Goal: Register for event/course

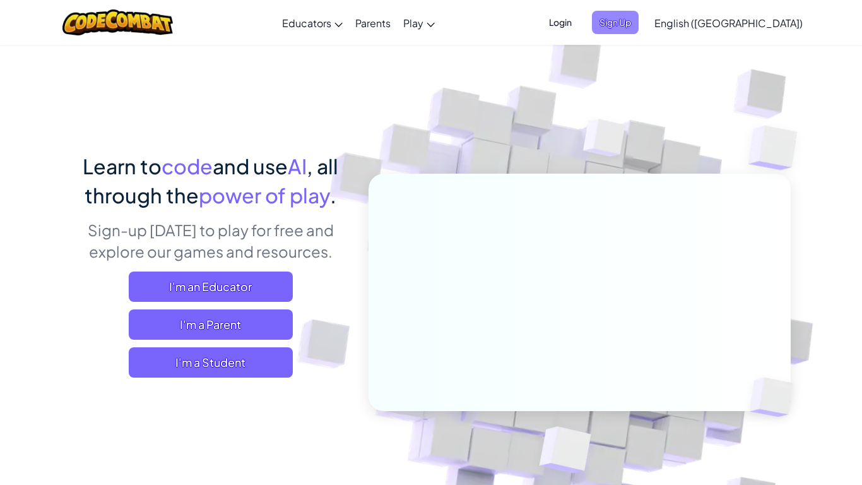
click at [639, 16] on span "Sign Up" at bounding box center [615, 22] width 47 height 23
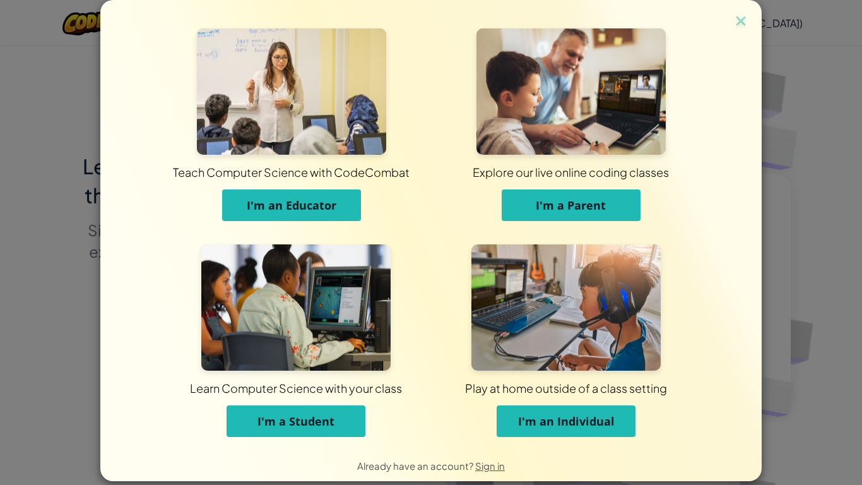
click at [306, 408] on span "I'm a Student" at bounding box center [295, 420] width 77 height 15
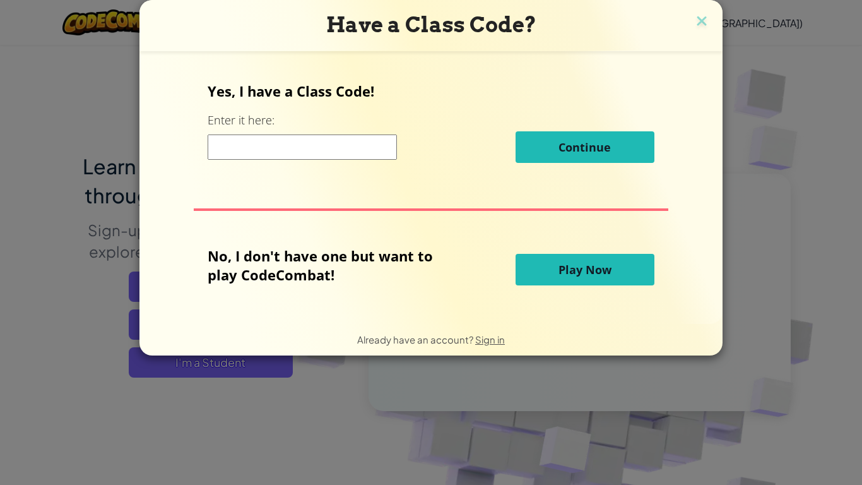
click at [556, 265] on button "Play Now" at bounding box center [585, 270] width 139 height 32
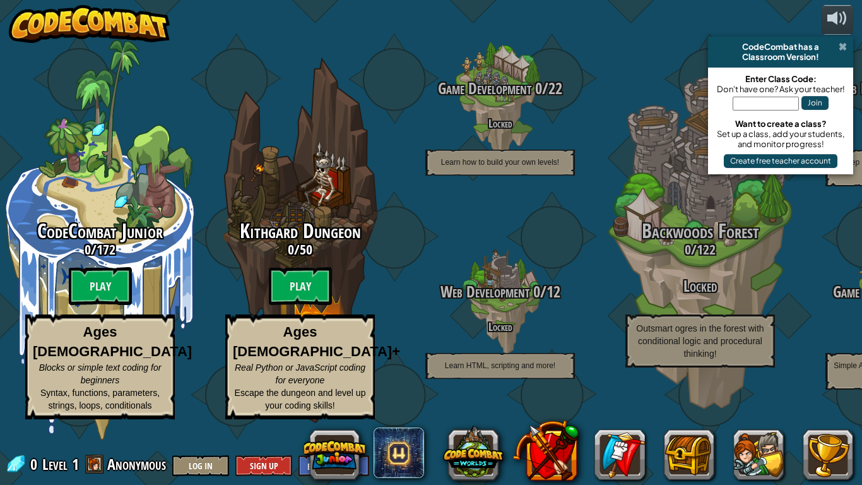
click at [847, 45] on span at bounding box center [843, 47] width 8 height 10
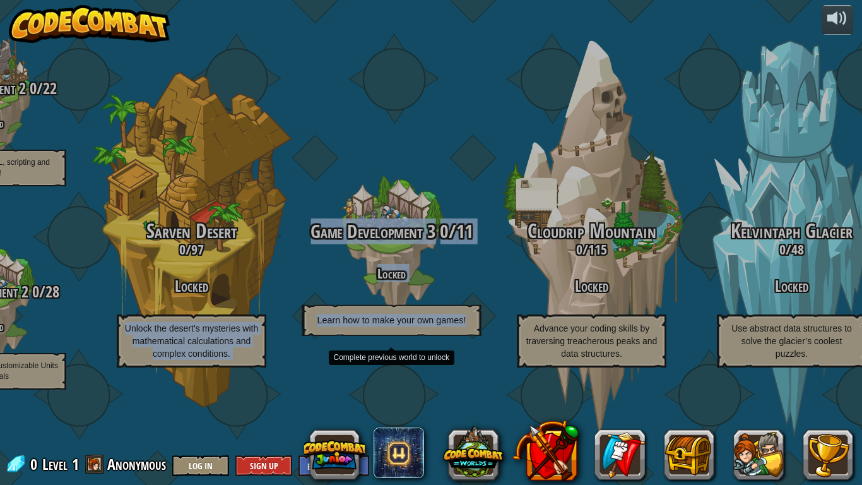
drag, startPoint x: 231, startPoint y: 305, endPoint x: 481, endPoint y: 345, distance: 253.0
click at [396, 268] on div "Game Development 3 0 / 11 Locked Learn how to make your own games!" at bounding box center [391, 278] width 240 height 115
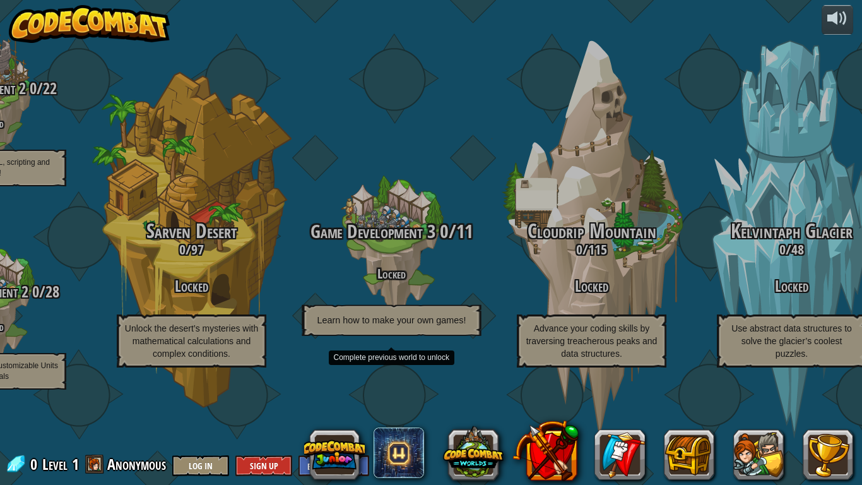
click at [396, 268] on div "Game Development 3 0 / 11 Locked Learn how to make your own games!" at bounding box center [391, 278] width 240 height 115
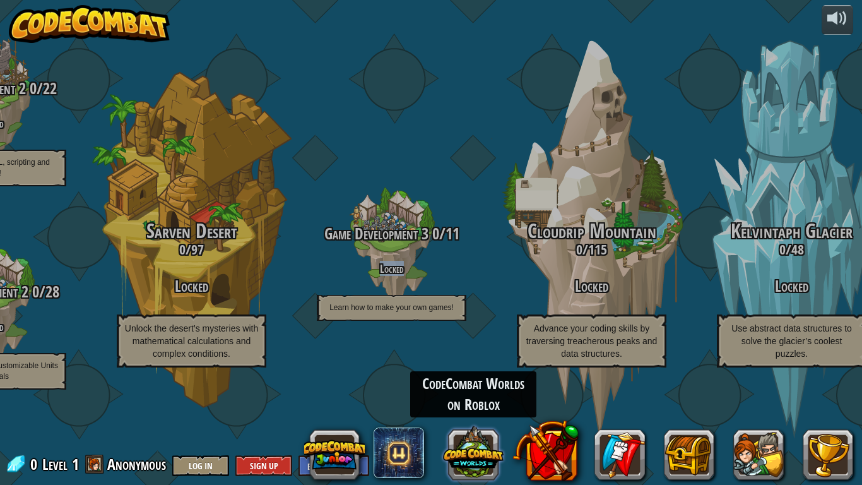
click at [475, 408] on button at bounding box center [473, 452] width 61 height 61
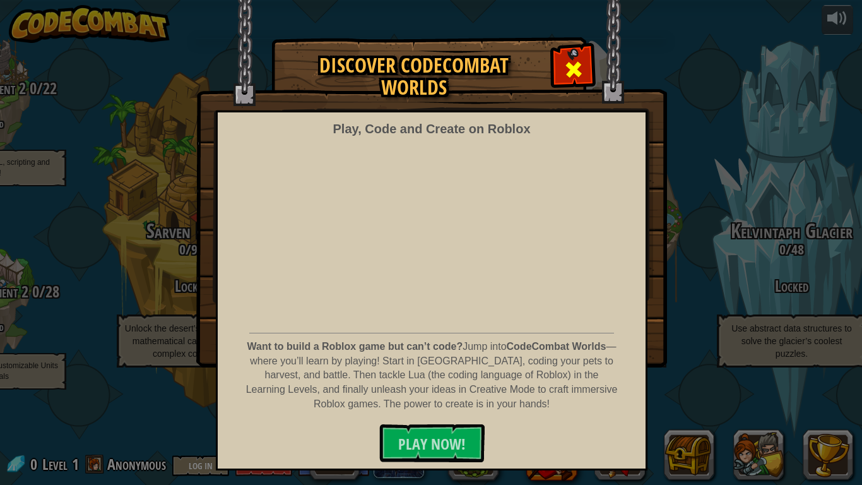
click at [570, 75] on span at bounding box center [574, 69] width 20 height 20
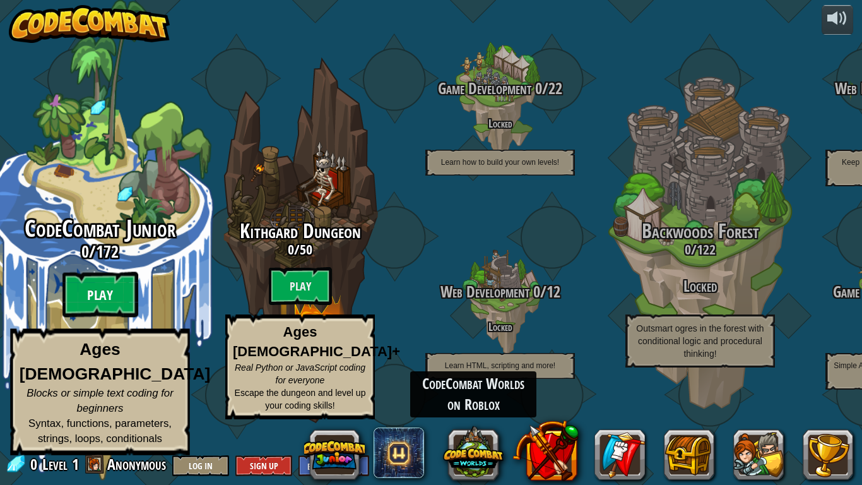
click at [125, 317] on btn "Play" at bounding box center [100, 294] width 76 height 45
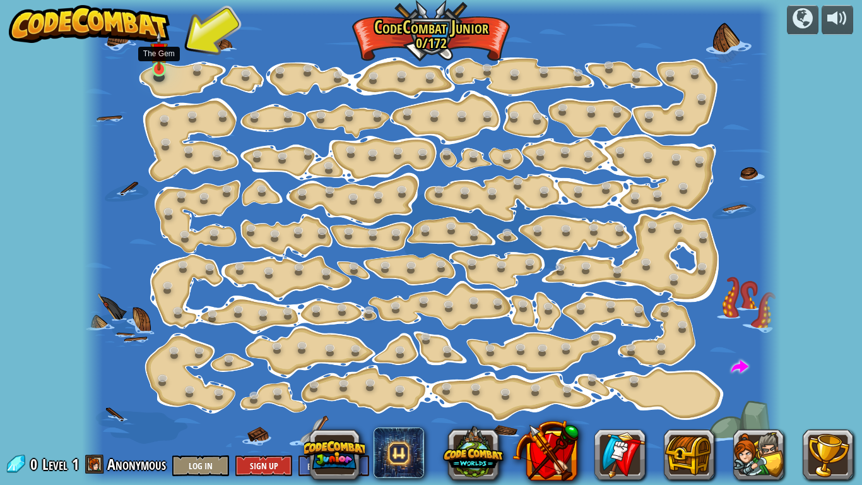
click at [165, 64] on img at bounding box center [158, 51] width 17 height 40
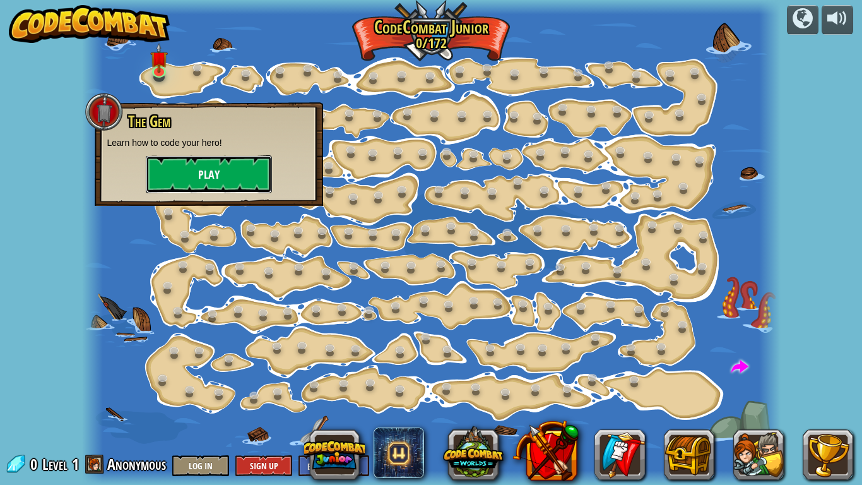
click at [206, 156] on button "Play" at bounding box center [209, 174] width 126 height 38
